Goal: Check status: Check status

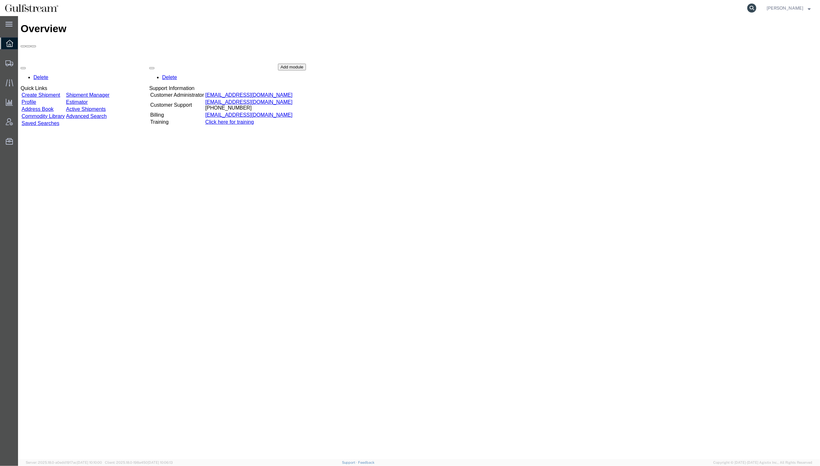
click at [756, 9] on icon at bounding box center [751, 8] width 9 height 9
click at [644, 9] on input "search" at bounding box center [648, 7] width 195 height 15
paste input "287863197374"
type input "287863197374"
click at [756, 8] on icon at bounding box center [751, 8] width 9 height 9
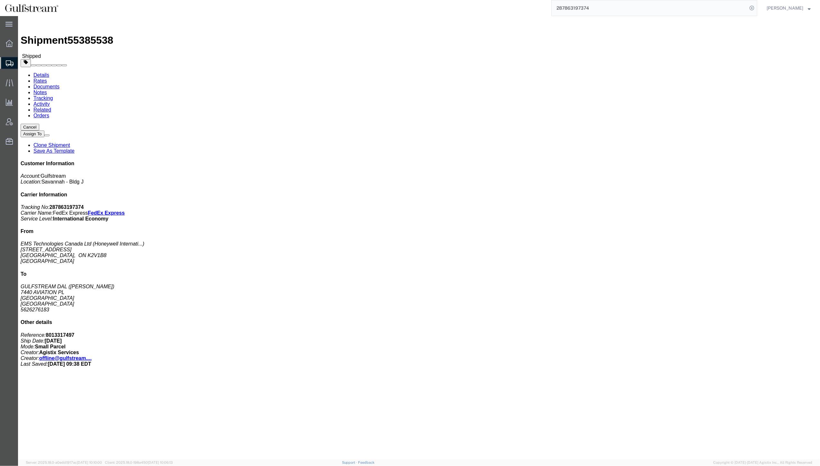
click div "1 Pallet(s) Standard (Not Stackable) Total weight: 17.20 ( 24.00 dim ) LBS Trac…"
